Goal: Task Accomplishment & Management: Use online tool/utility

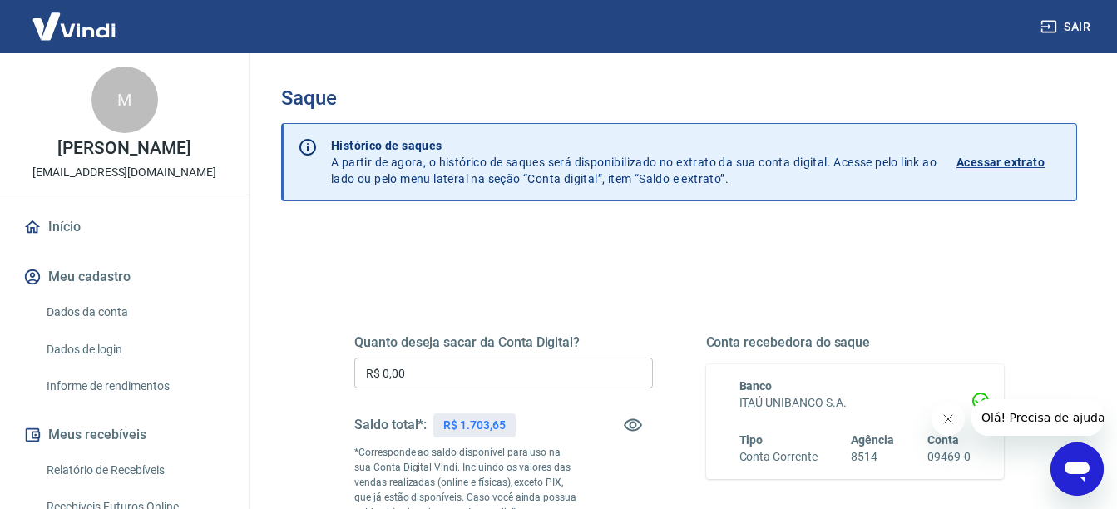
click at [418, 387] on input "R$ 0,00" at bounding box center [503, 373] width 298 height 31
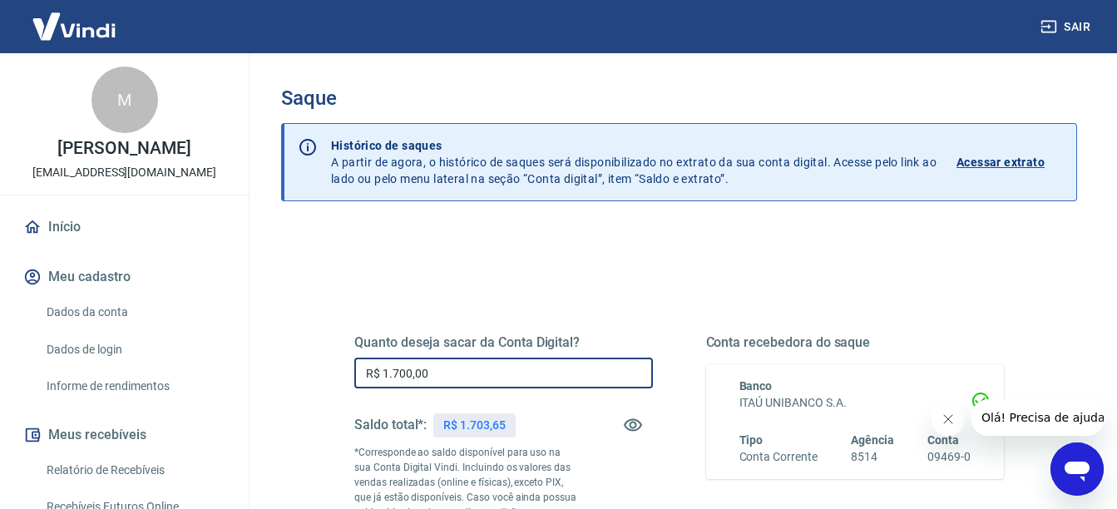
type input "R$ 1.700,00"
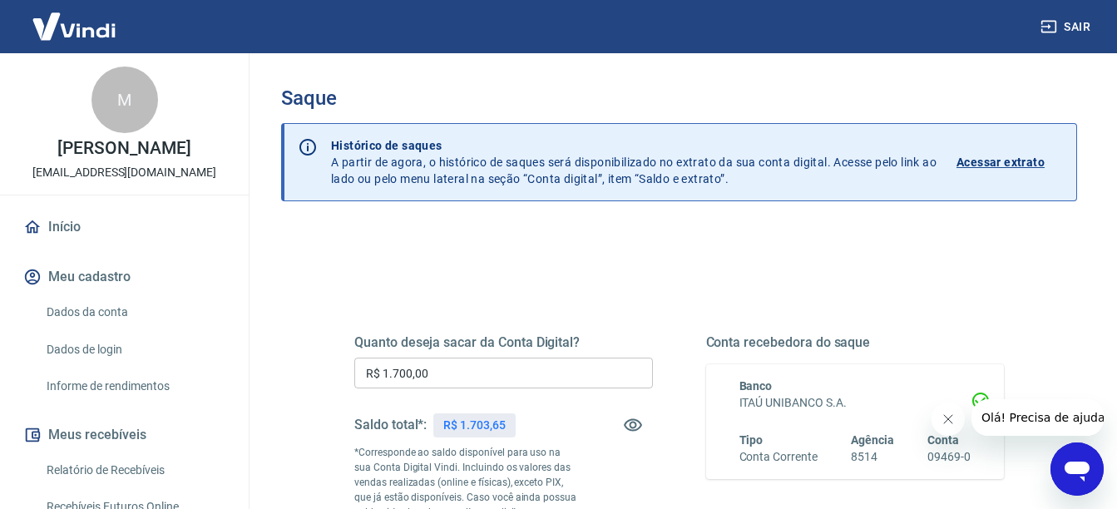
click at [316, 405] on div "Quanto deseja sacar da Conta Digital? R$ 1.700,00 ​ Saldo total*: R$ 1.703,65 *…" at bounding box center [678, 462] width 729 height 402
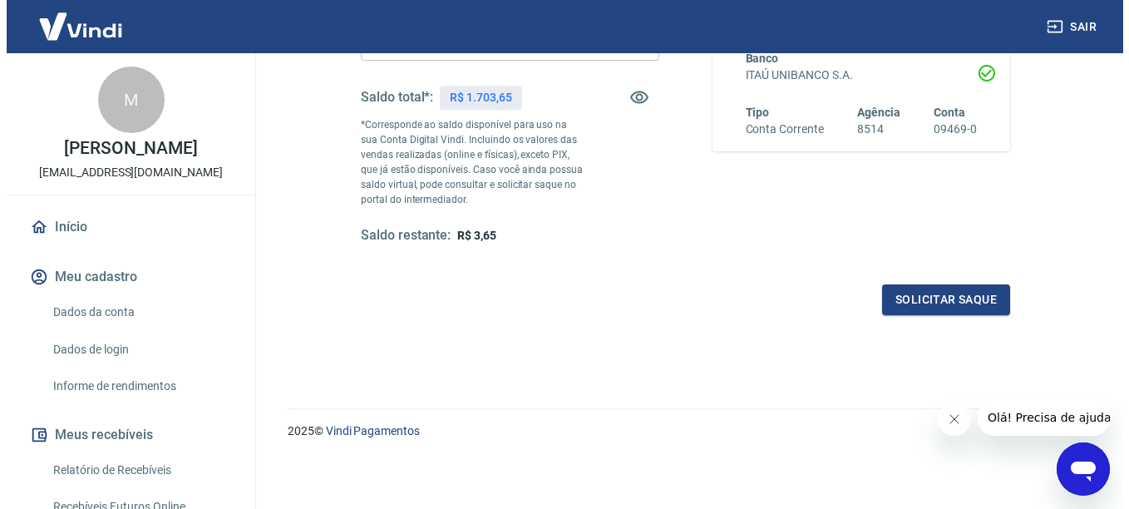
scroll to position [328, 0]
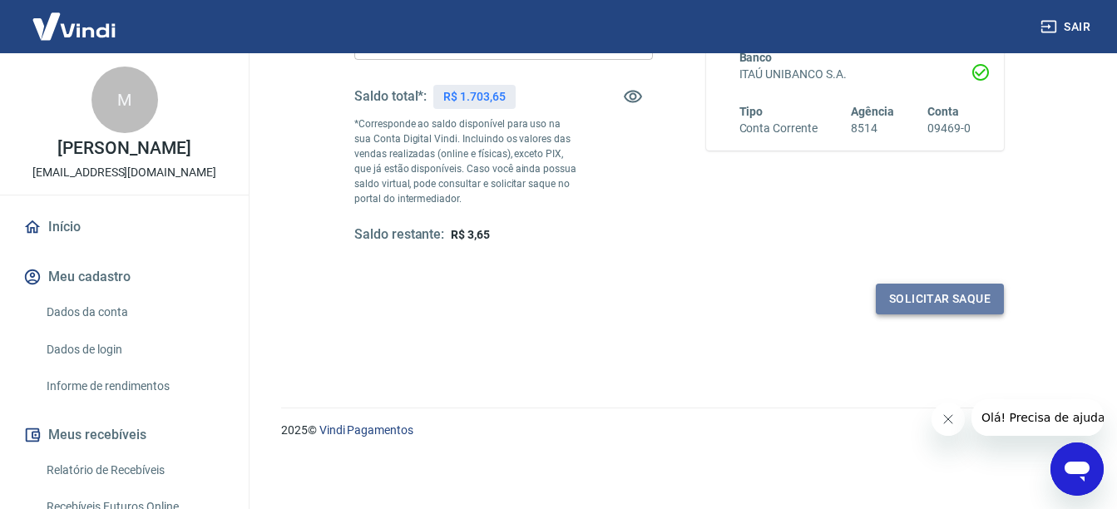
click at [900, 289] on button "Solicitar saque" at bounding box center [939, 299] width 128 height 31
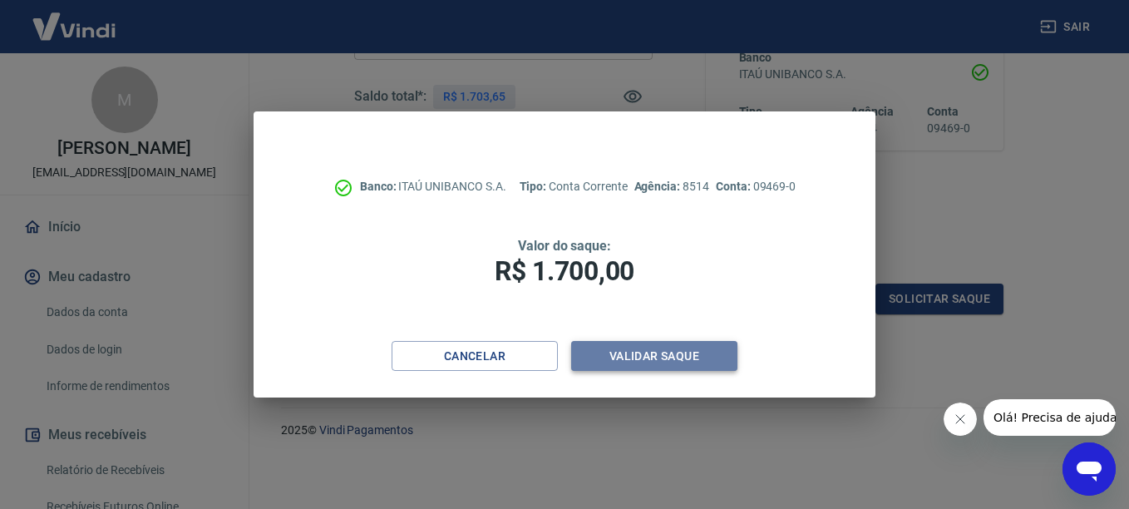
click at [666, 354] on button "Validar saque" at bounding box center [654, 356] width 166 height 31
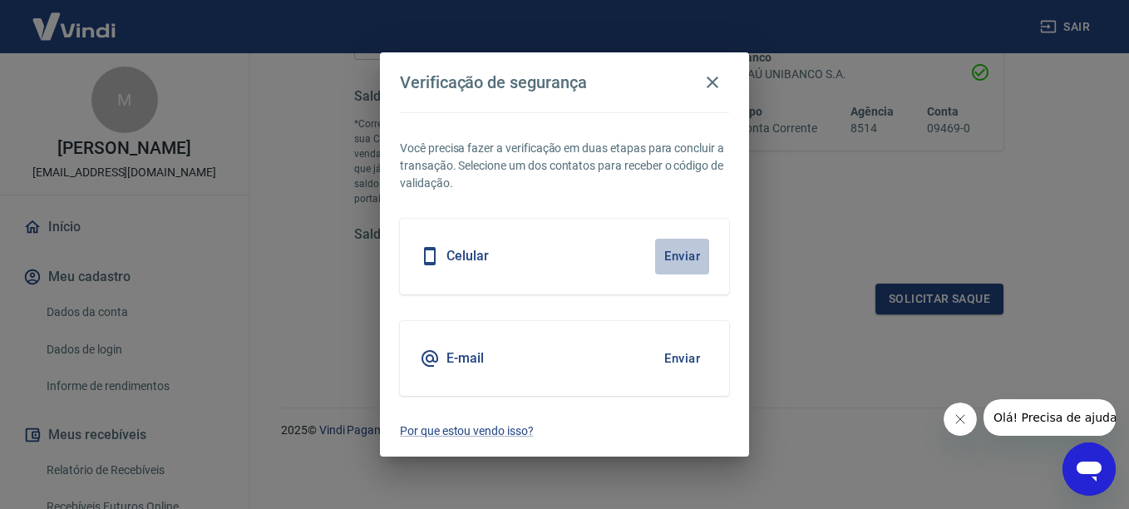
click at [686, 267] on button "Enviar" at bounding box center [682, 256] width 54 height 35
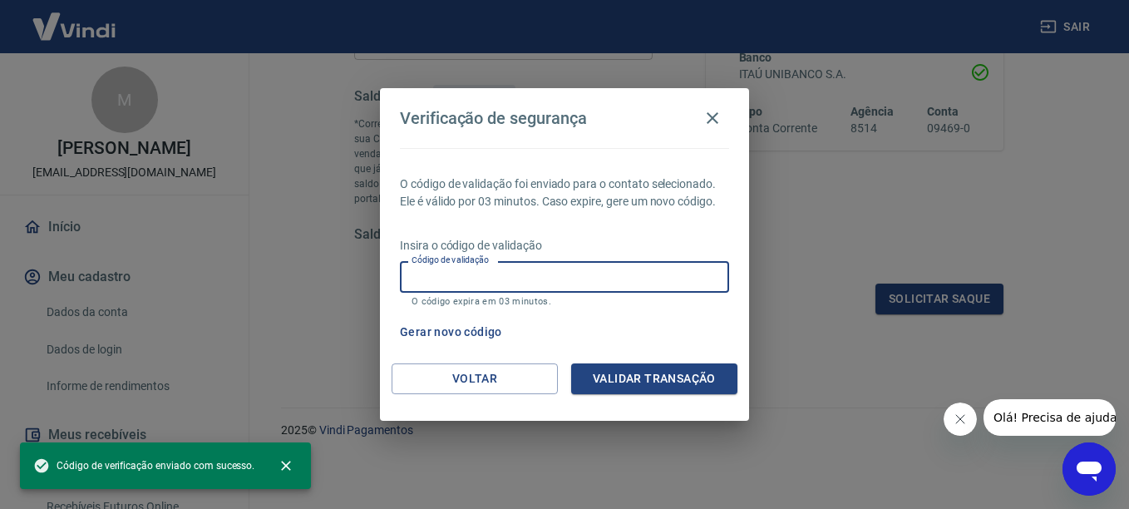
click at [644, 286] on input "Código de validação" at bounding box center [564, 276] width 329 height 31
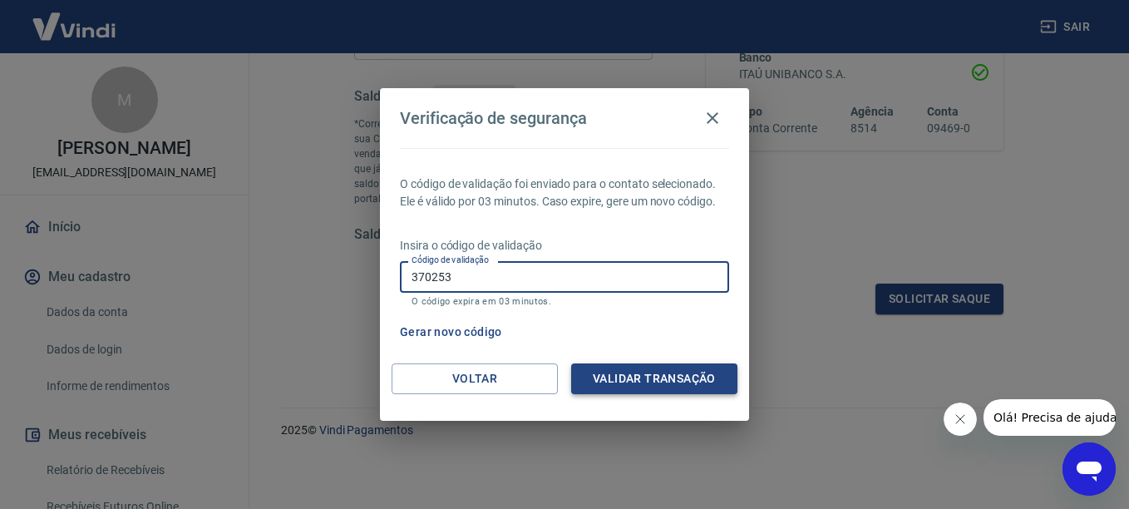
type input "370253"
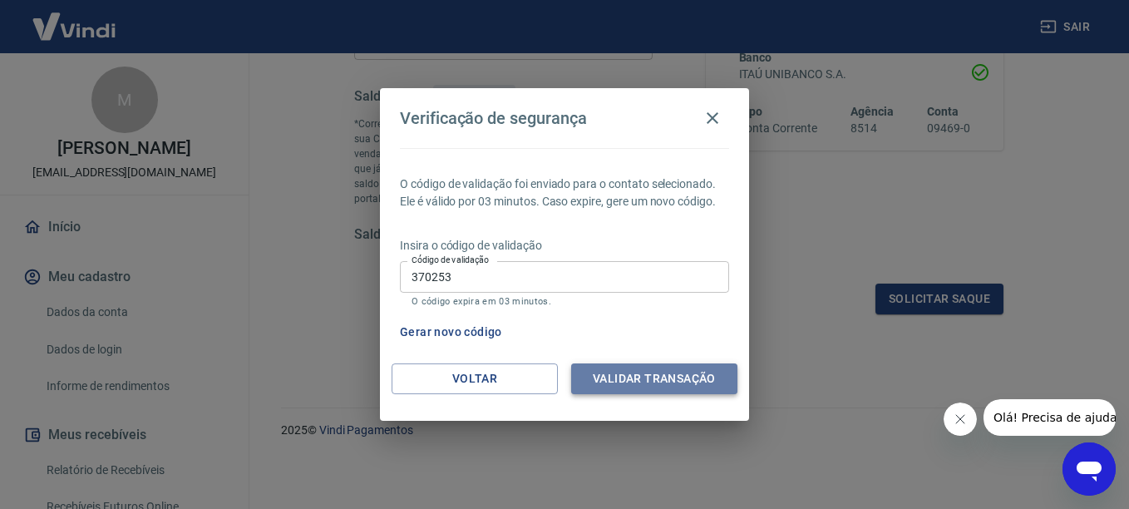
click at [620, 376] on button "Validar transação" at bounding box center [654, 378] width 166 height 31
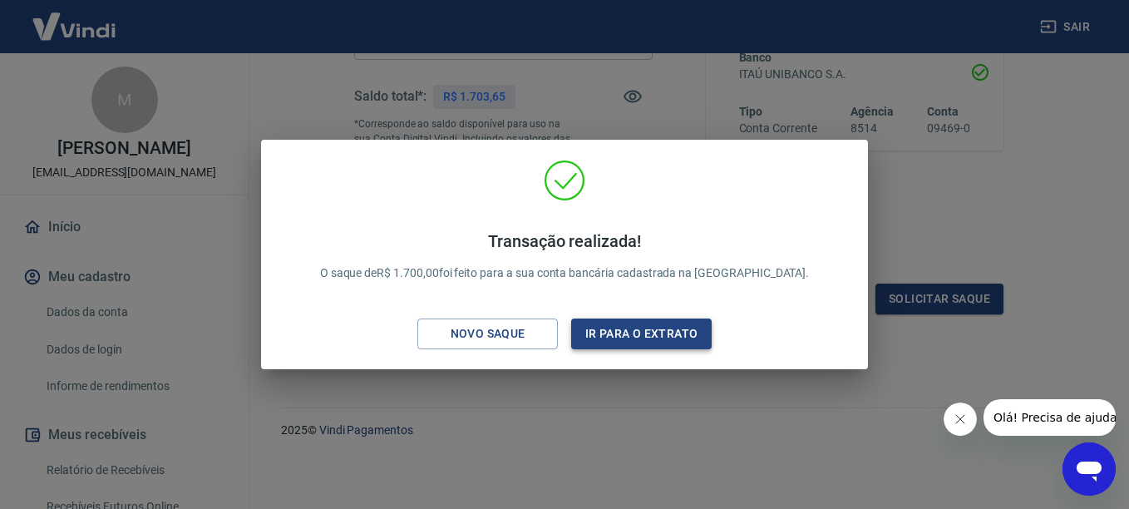
click at [625, 343] on button "Ir para o extrato" at bounding box center [641, 333] width 141 height 31
